Goal: Navigation & Orientation: Find specific page/section

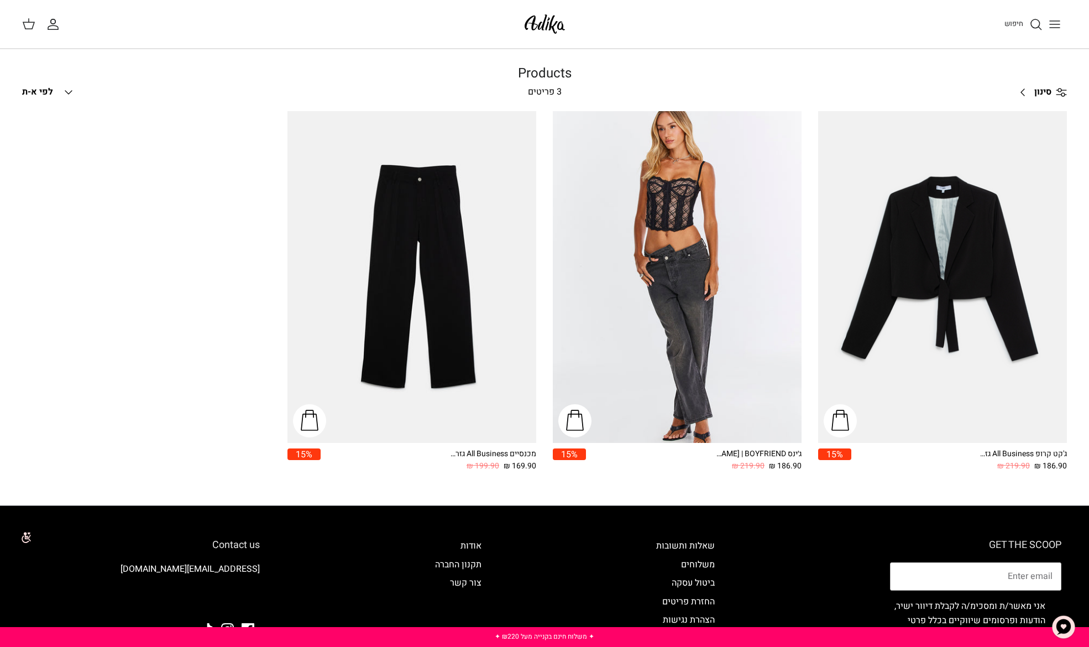
click at [1051, 29] on icon "Toggle menu" at bounding box center [1054, 24] width 13 height 13
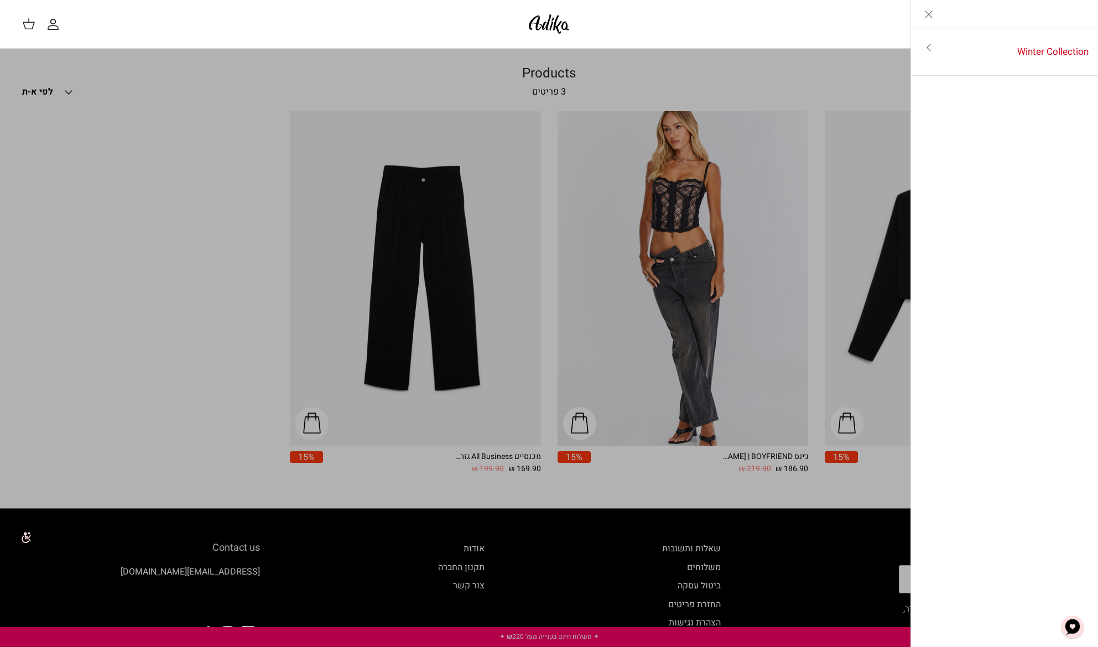
click at [926, 17] on icon "Close" at bounding box center [928, 14] width 13 height 13
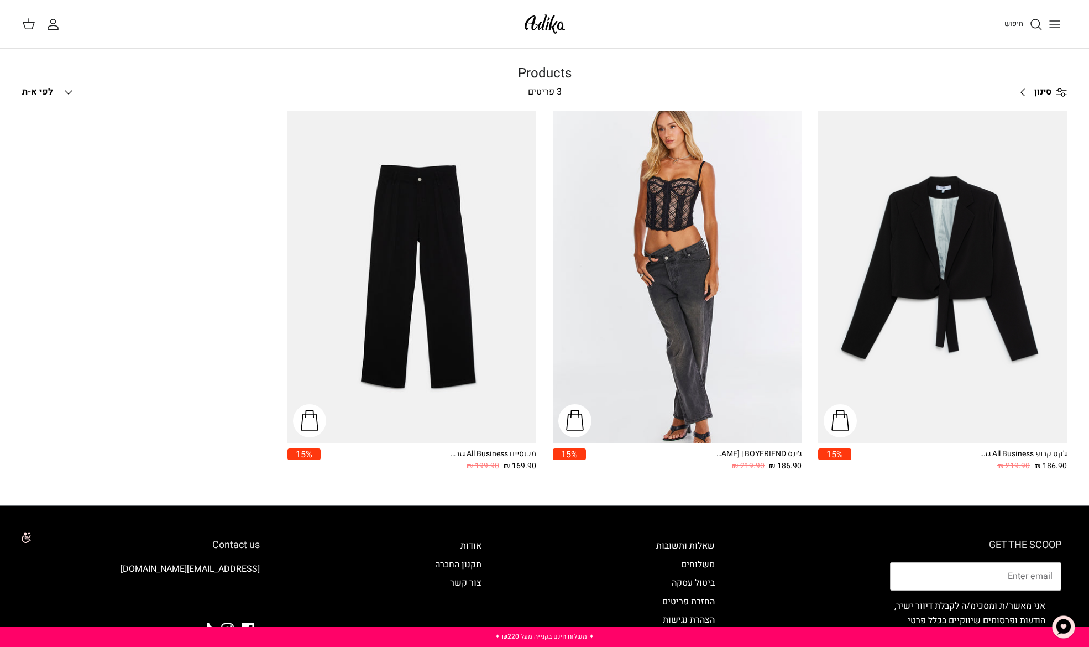
click at [544, 25] on img at bounding box center [544, 24] width 47 height 26
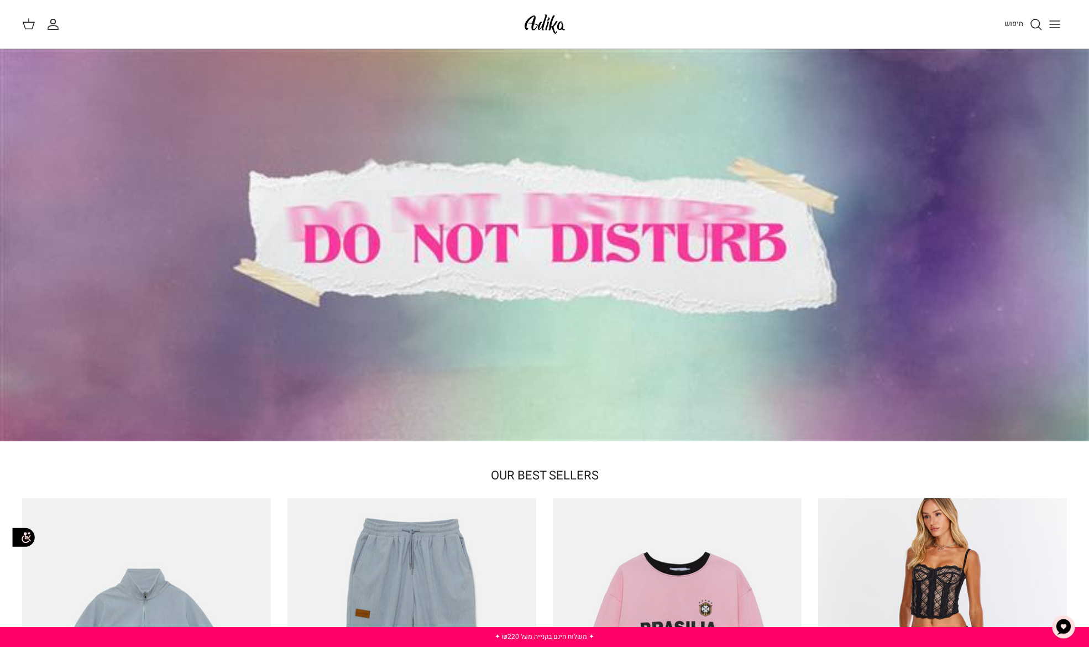
click at [1051, 26] on icon "Toggle menu" at bounding box center [1054, 24] width 13 height 13
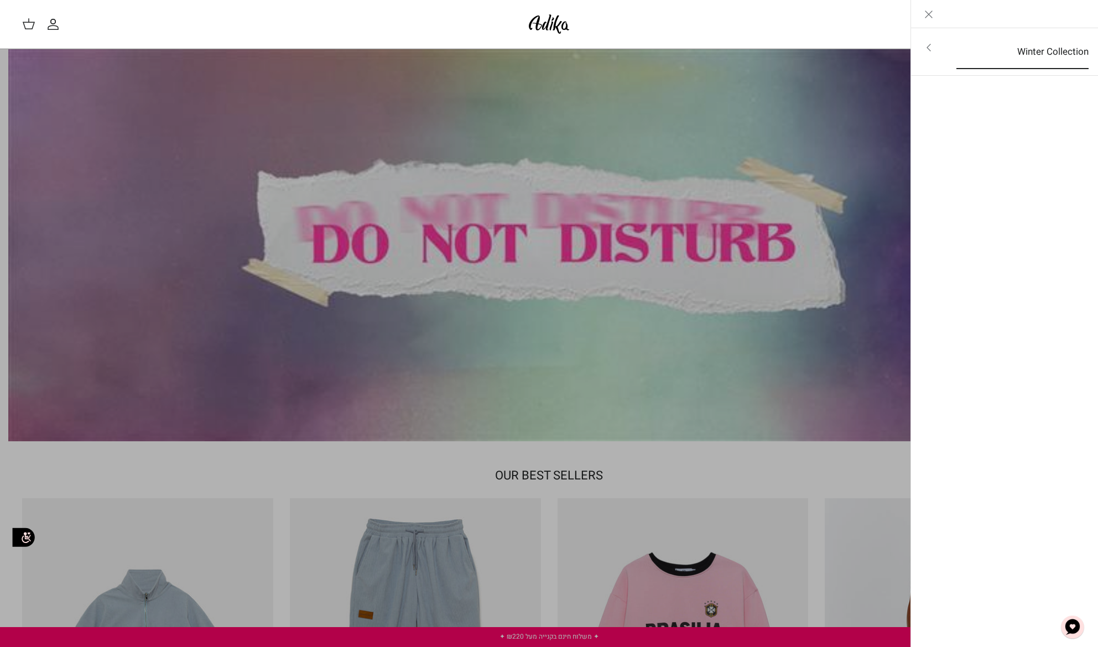
click at [965, 49] on link "Winter Collection" at bounding box center [1022, 52] width 152 height 34
click at [924, 14] on icon "Close" at bounding box center [928, 14] width 13 height 13
